Goal: Check status: Check status

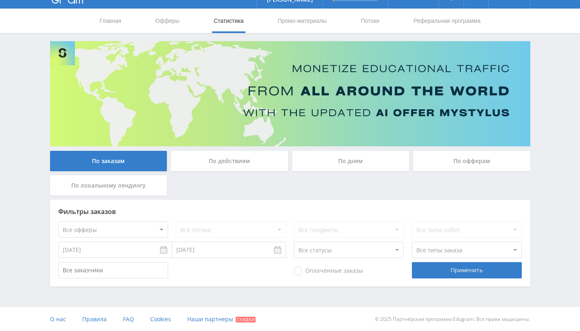
scroll to position [16, 0]
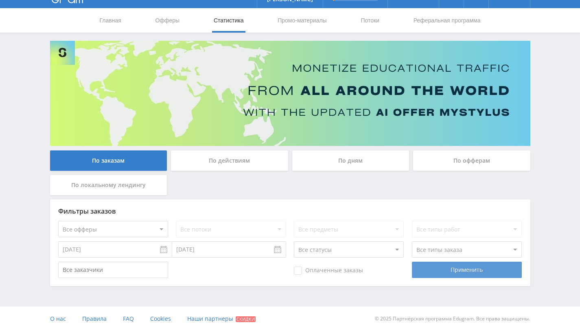
click at [469, 275] on div "Применить" at bounding box center [467, 269] width 110 height 16
click at [241, 161] on div "По действиям" at bounding box center [229, 160] width 117 height 20
click at [0, 0] on input "По действиям" at bounding box center [0, 0] width 0 height 0
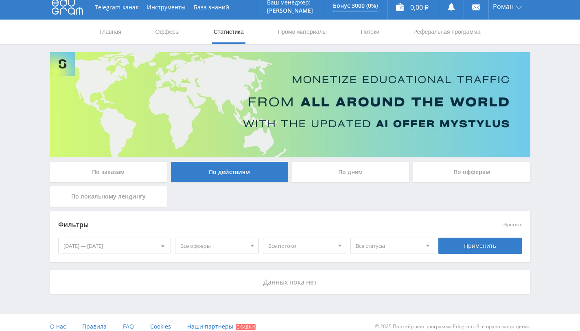
scroll to position [13, 0]
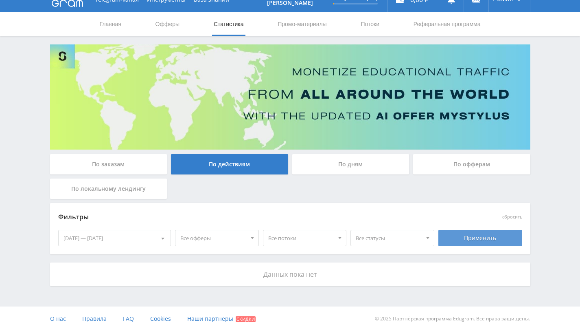
click at [489, 236] on div "Применить" at bounding box center [481, 238] width 84 height 16
click at [459, 160] on div "По офферам" at bounding box center [471, 164] width 117 height 20
click at [0, 0] on input "По офферам" at bounding box center [0, 0] width 0 height 0
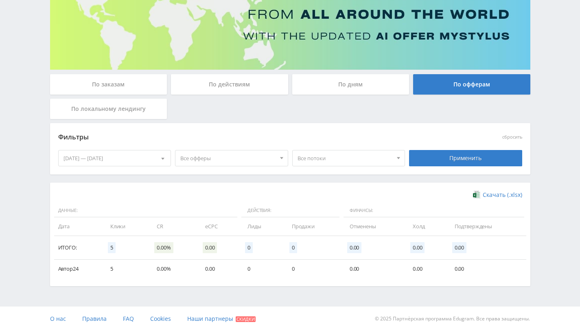
scroll to position [0, 0]
